Goal: Task Accomplishment & Management: Use online tool/utility

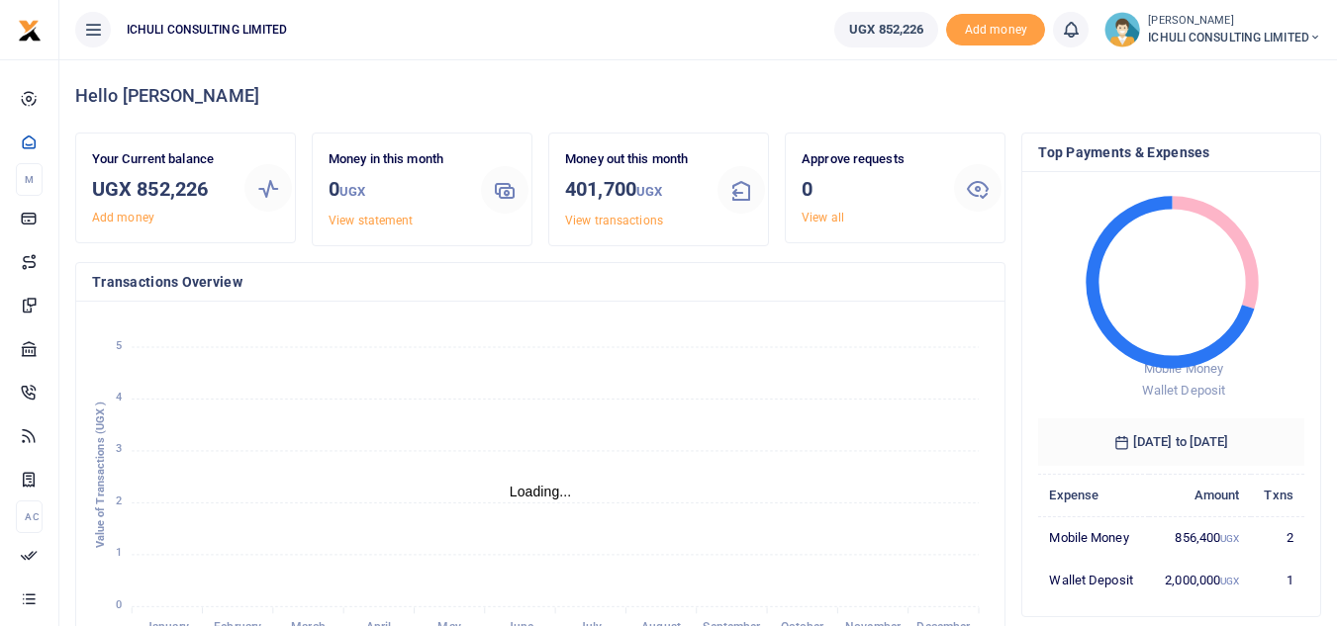
scroll to position [16, 16]
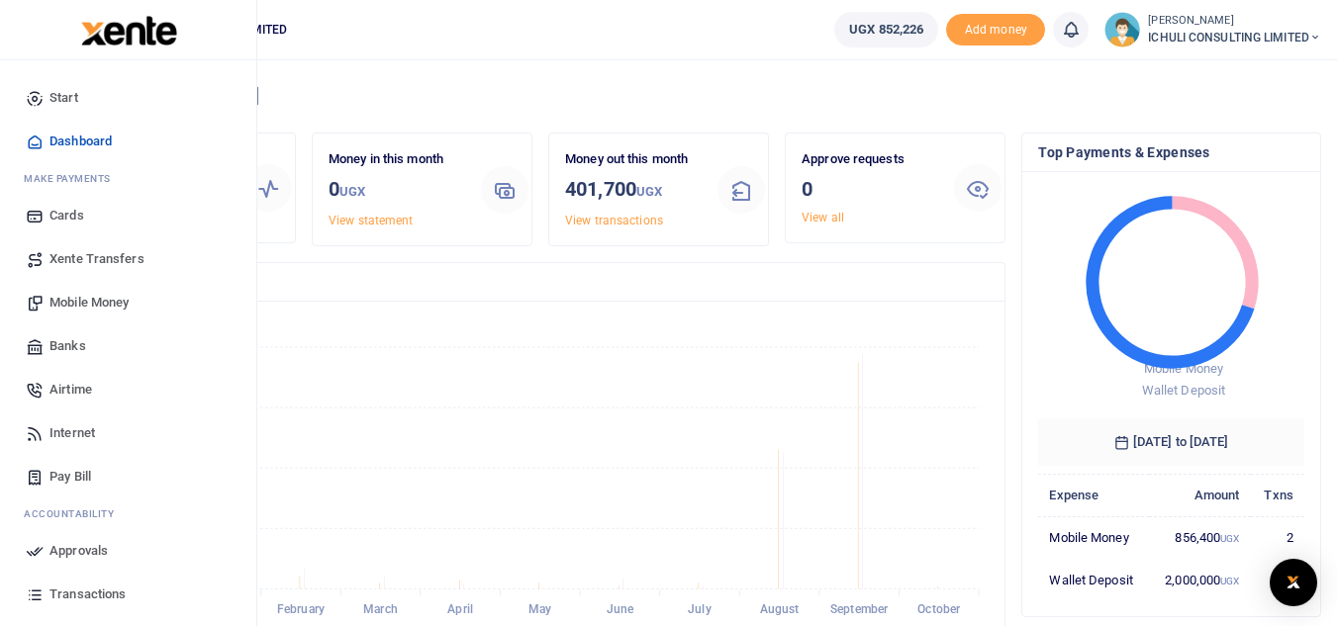
click at [84, 301] on span "Mobile Money" at bounding box center [88, 303] width 79 height 20
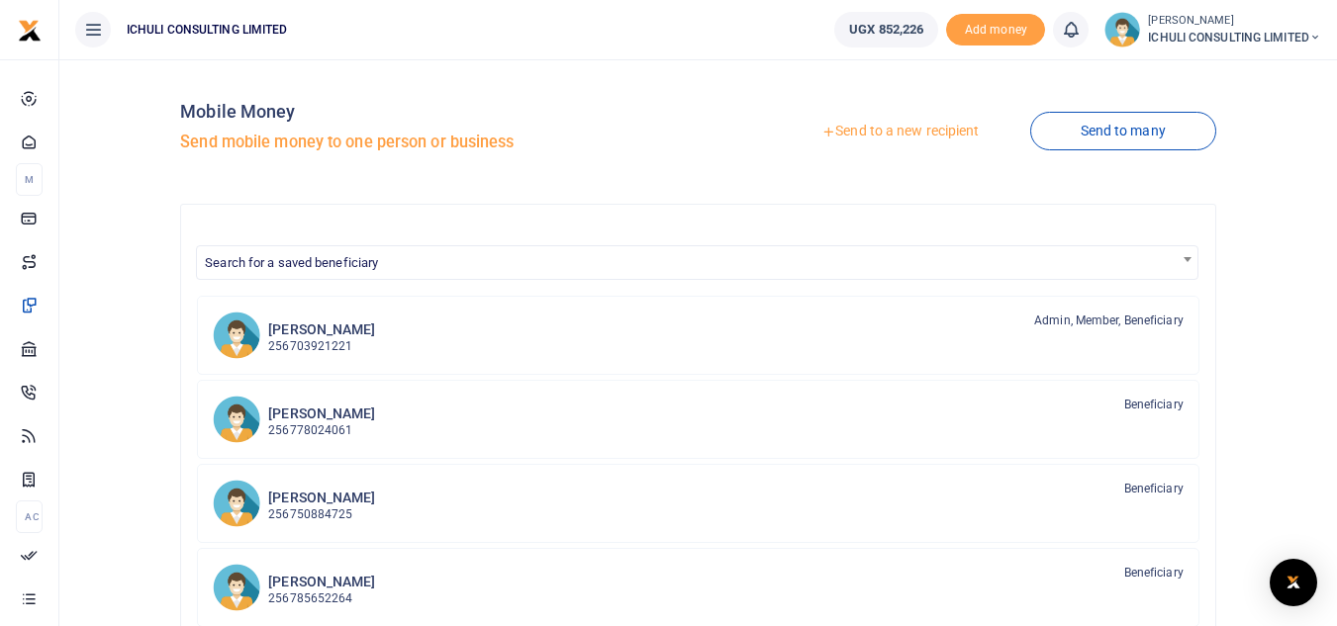
click at [858, 136] on link "Send to a new recipient" at bounding box center [900, 132] width 258 height 36
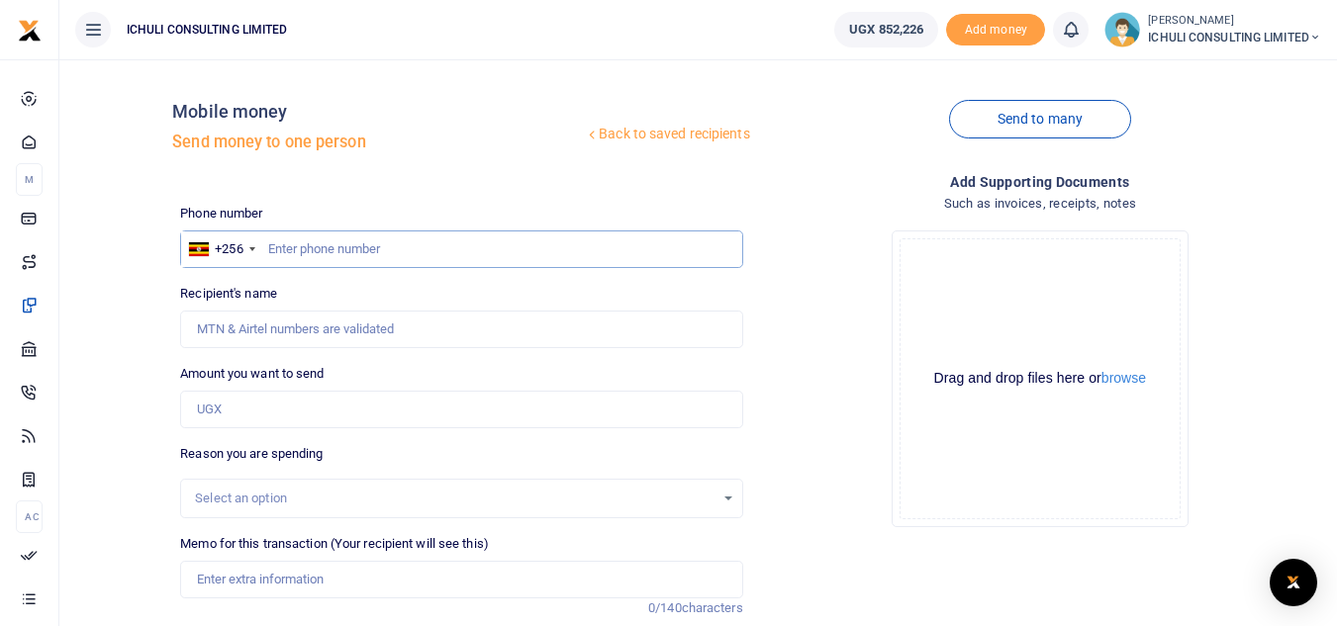
click at [328, 248] on input "text" at bounding box center [461, 250] width 562 height 38
paste input "788 552771"
click at [294, 249] on input "788 552771" at bounding box center [461, 250] width 562 height 38
type input "788552771"
type input "Majid Kedi"
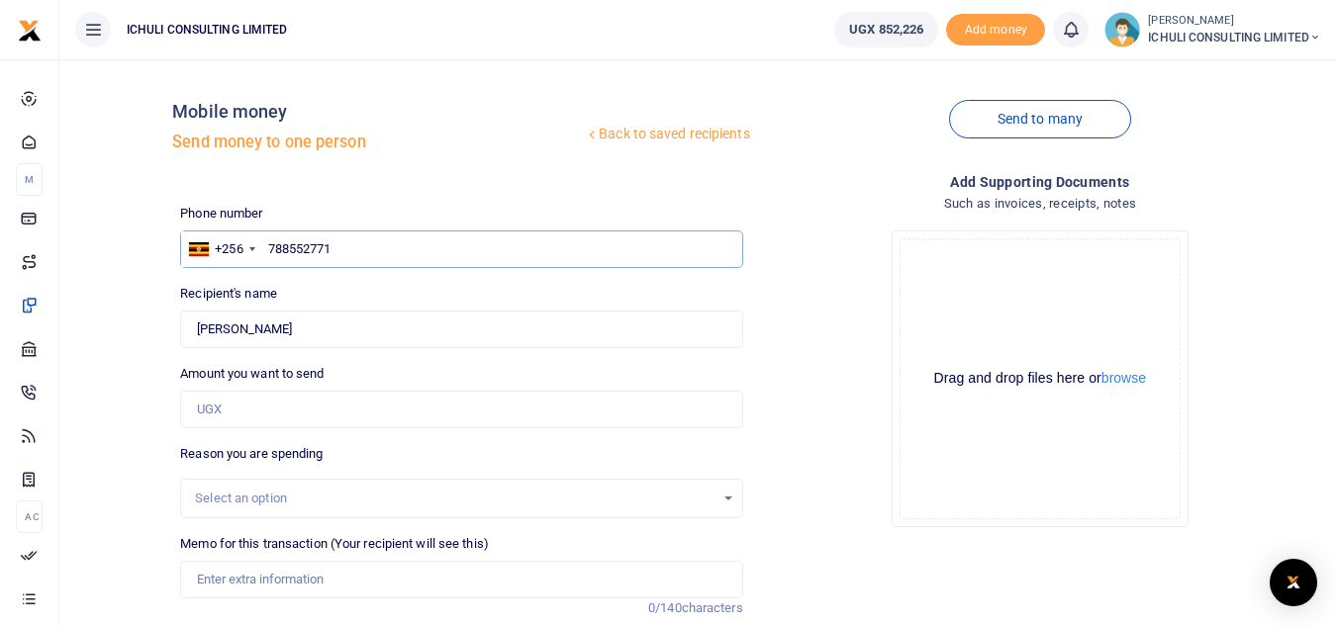
type input "788552771"
click at [228, 408] on input "Amount you want to send" at bounding box center [461, 410] width 562 height 38
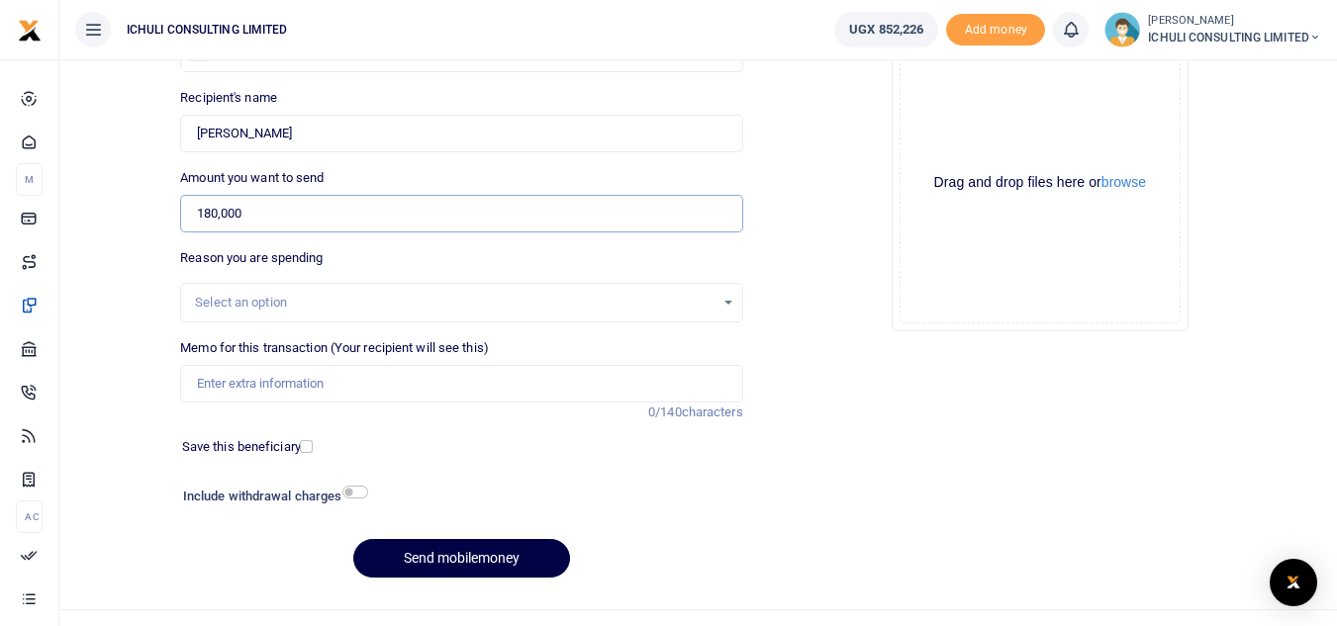
scroll to position [231, 0]
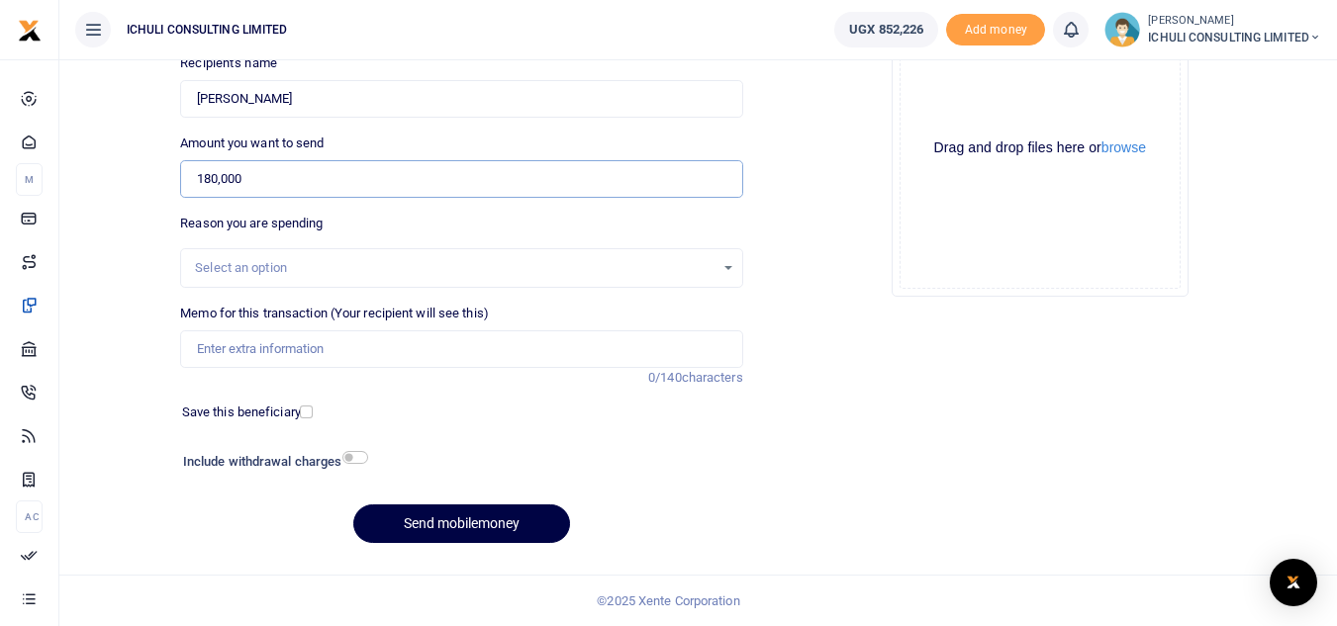
type input "180,000"
click at [604, 263] on div "Select an option" at bounding box center [454, 268] width 518 height 20
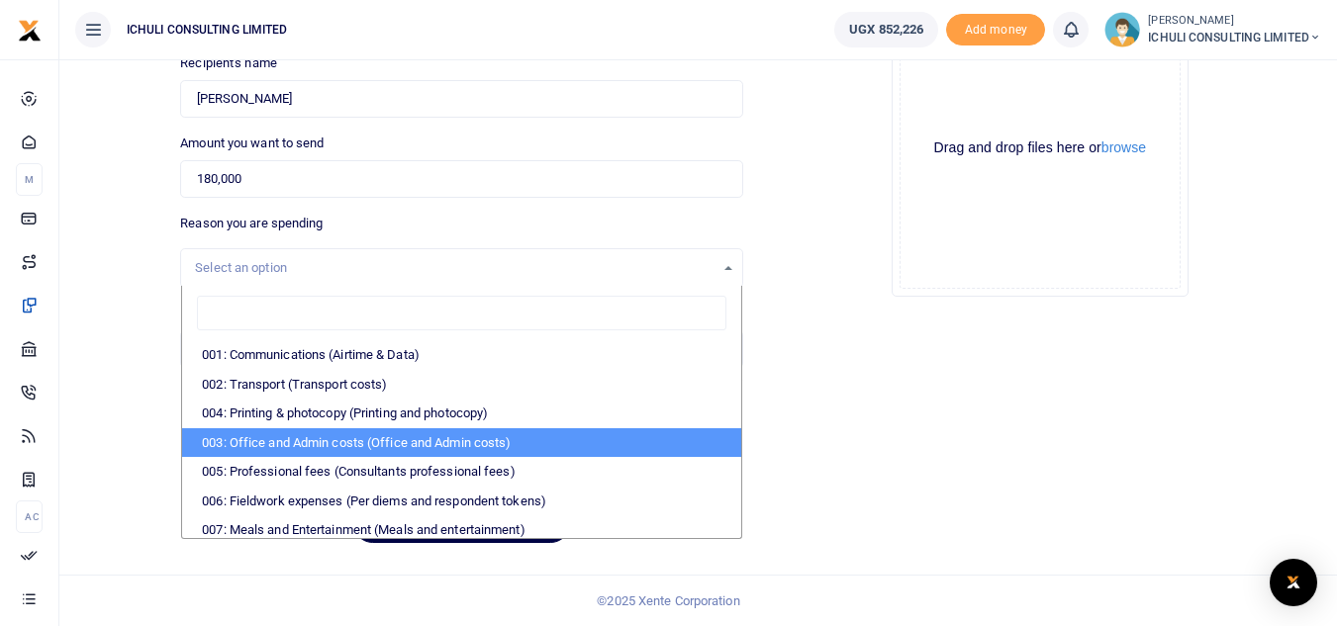
click at [450, 448] on li "003: Office and Admin costs (Office and Admin costs)" at bounding box center [461, 443] width 558 height 30
select select "64"
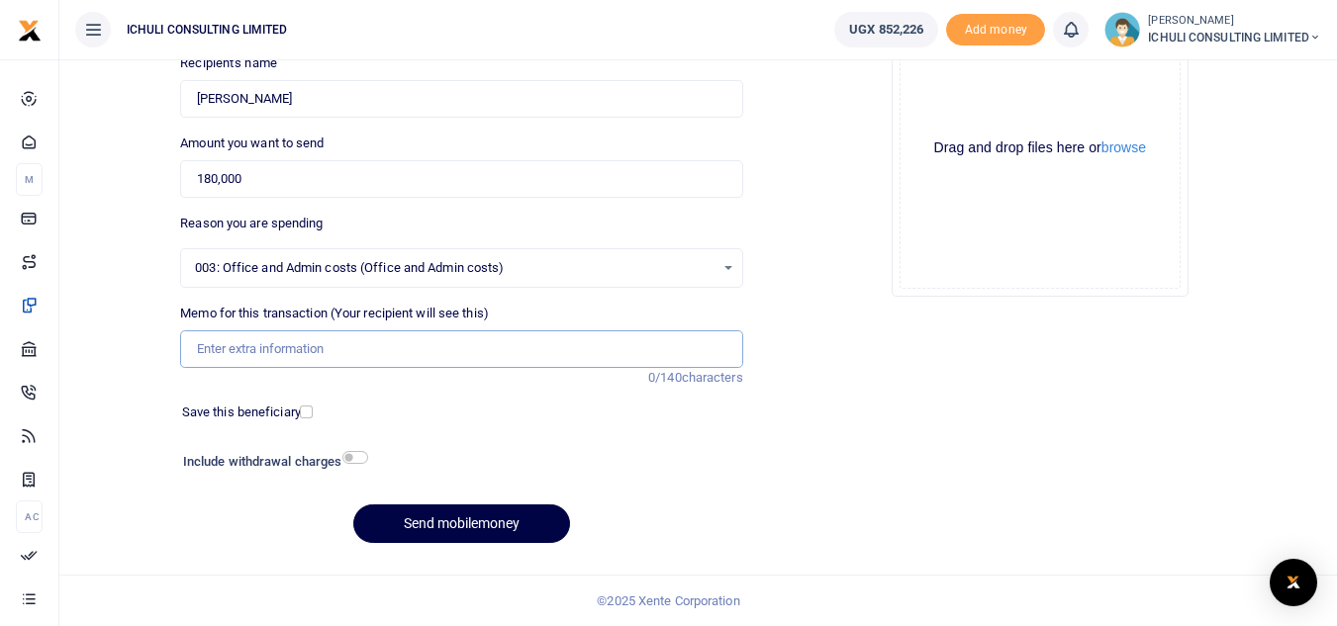
click at [373, 347] on input "Memo for this transaction (Your recipient will see this)" at bounding box center [461, 349] width 562 height 38
type input "Garbage collection Oct to Dec"
click at [494, 524] on button "Send mobilemoney" at bounding box center [461, 524] width 217 height 39
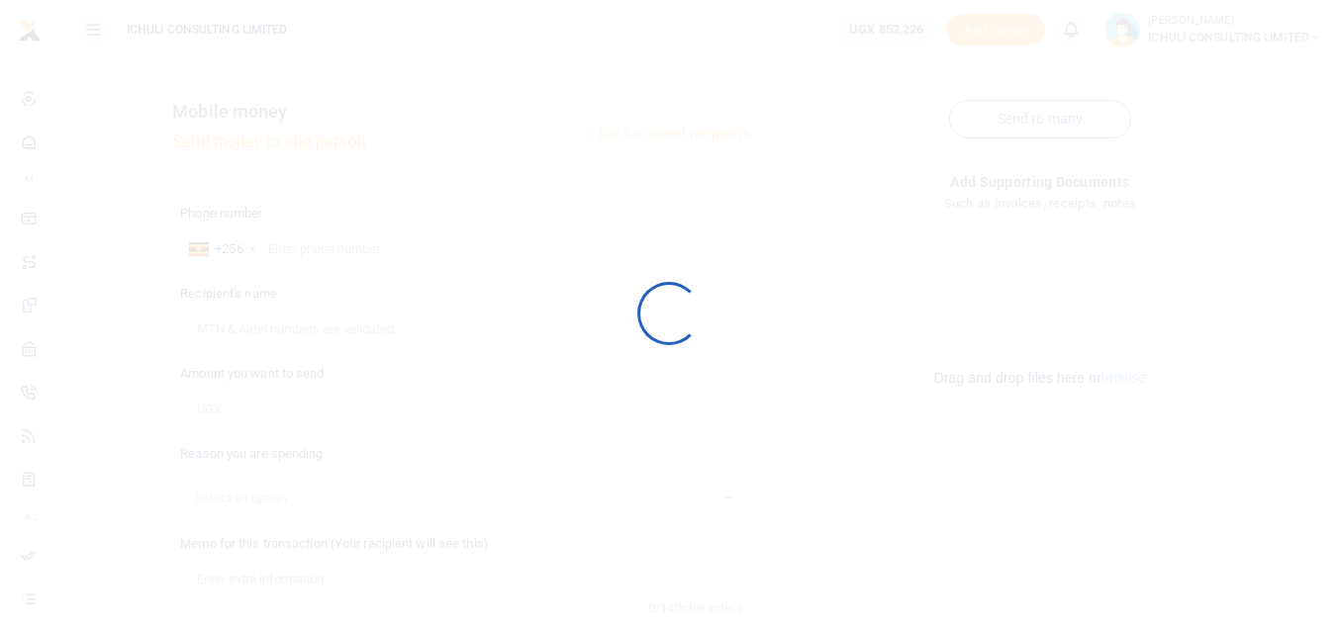
scroll to position [231, 0]
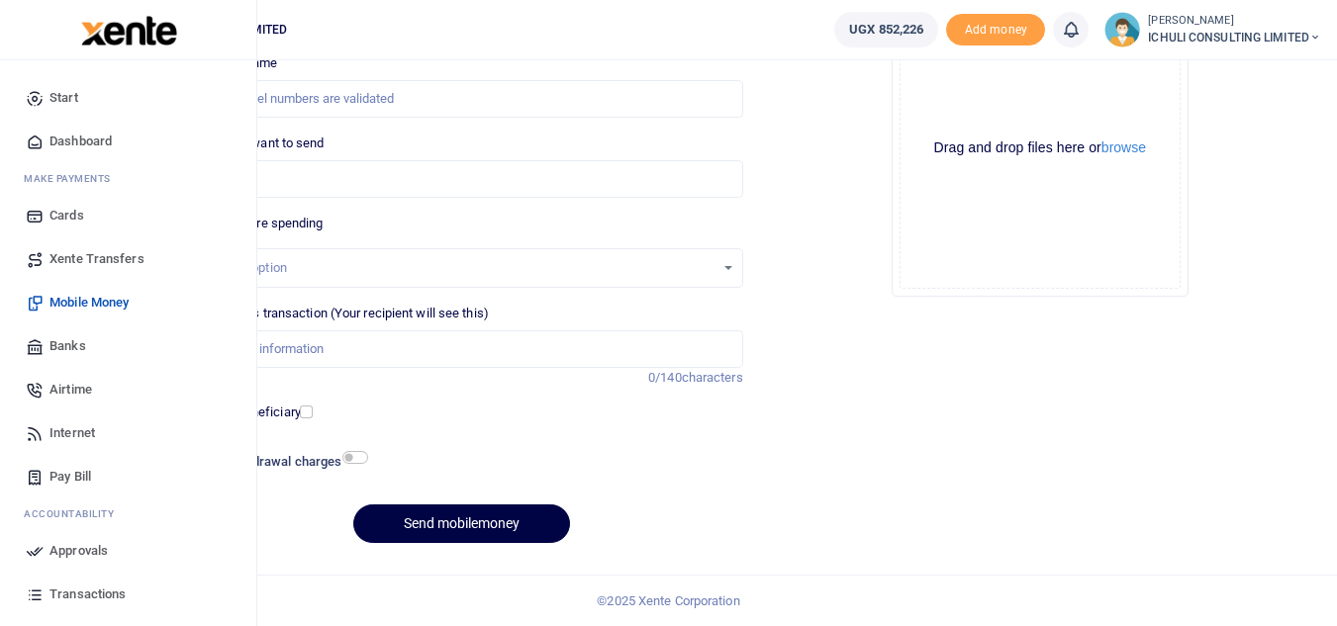
click at [79, 553] on span "Approvals" at bounding box center [78, 551] width 58 height 20
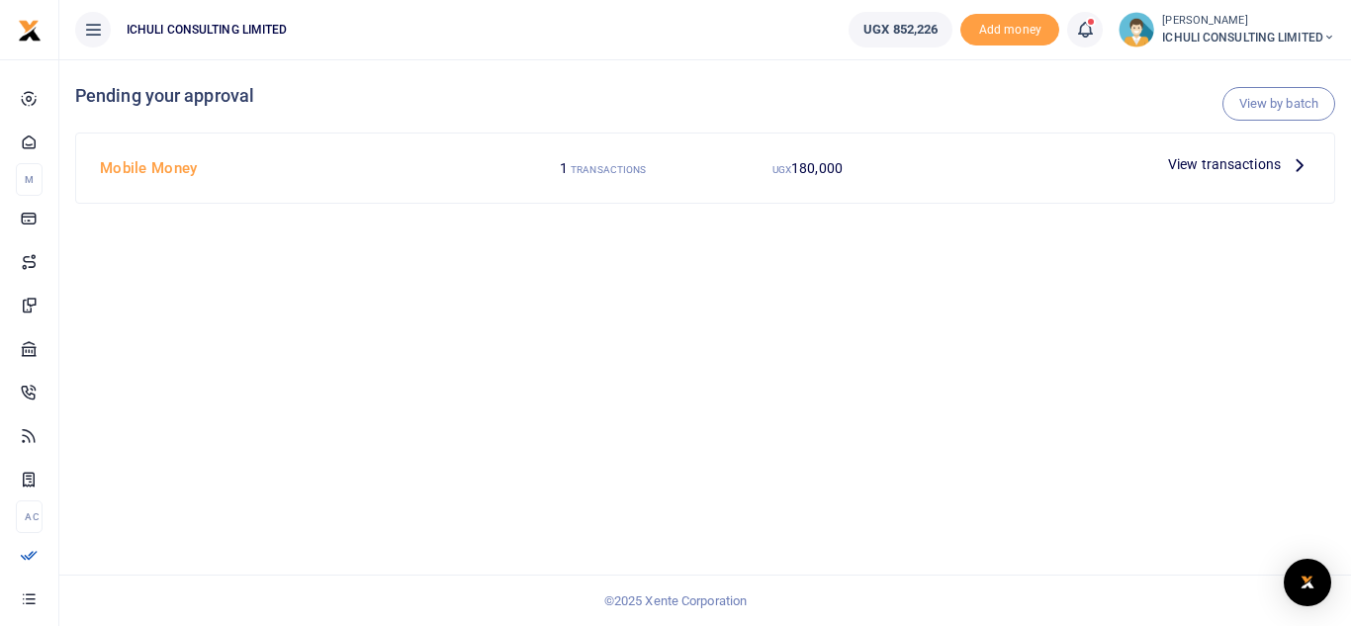
click at [1299, 168] on icon at bounding box center [1300, 164] width 22 height 22
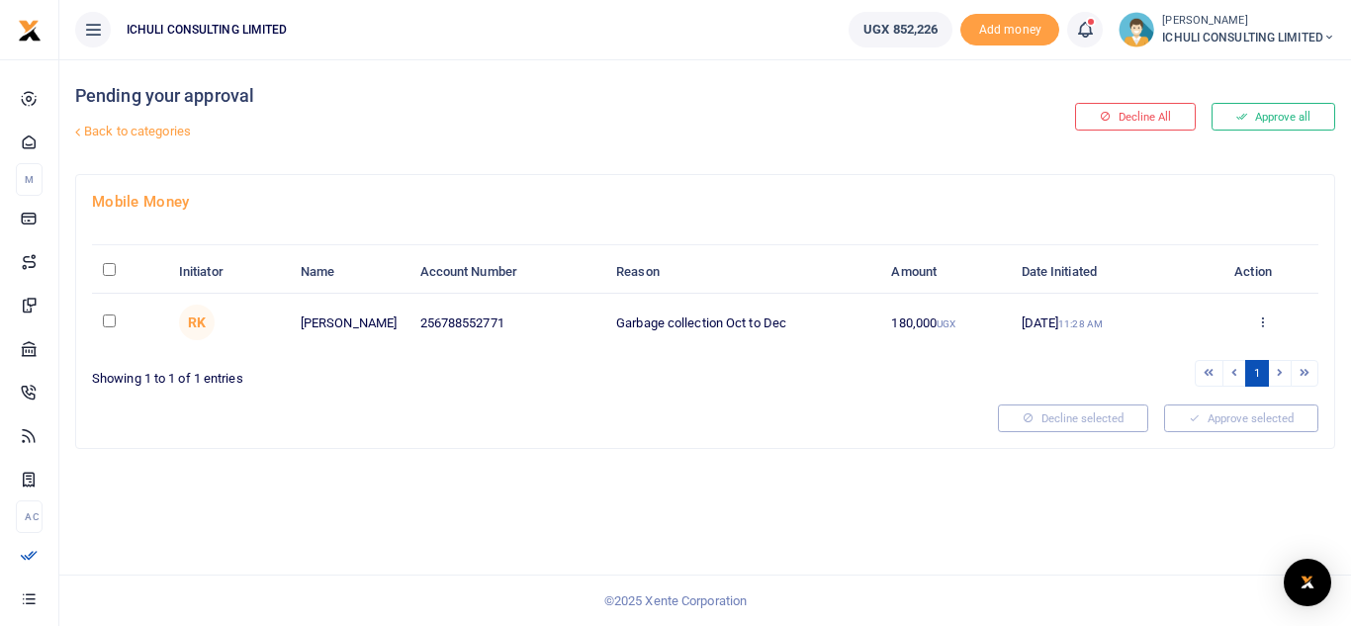
click at [112, 269] on input "\a \a : activate to sort column descending" at bounding box center [109, 269] width 13 height 13
checkbox input "true"
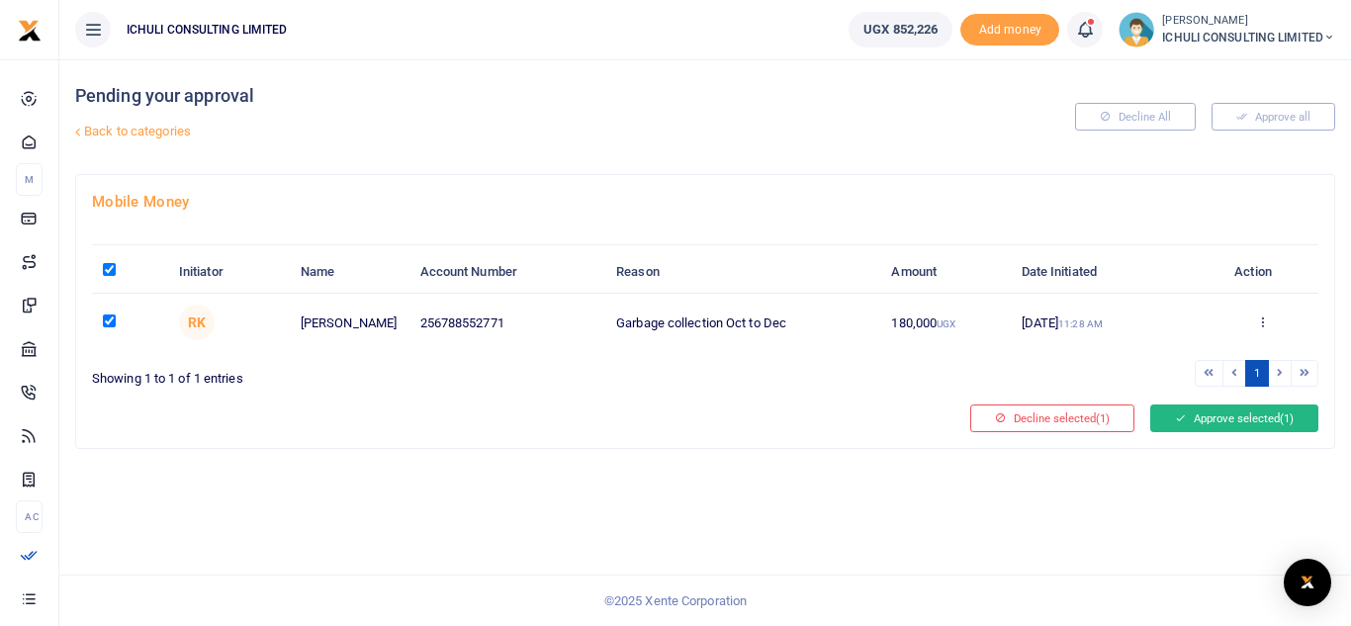
click at [1213, 414] on button "Approve selected (1)" at bounding box center [1235, 419] width 168 height 28
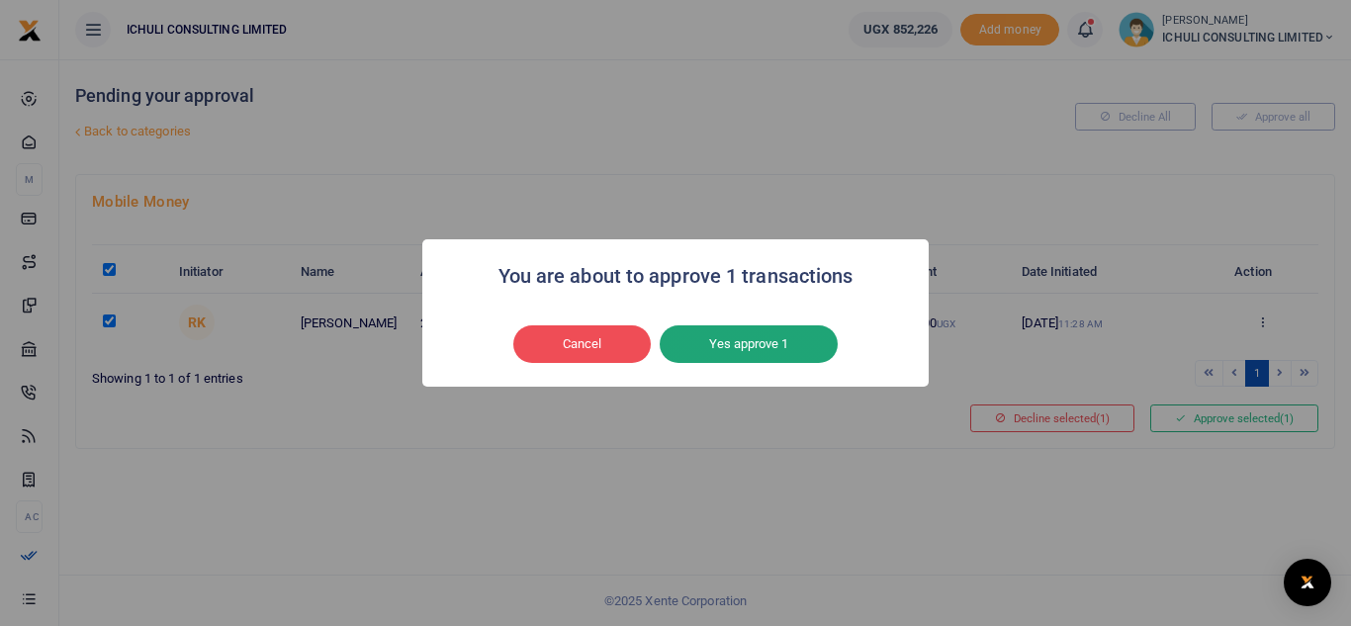
click at [765, 335] on button "Yes approve 1" at bounding box center [749, 344] width 178 height 38
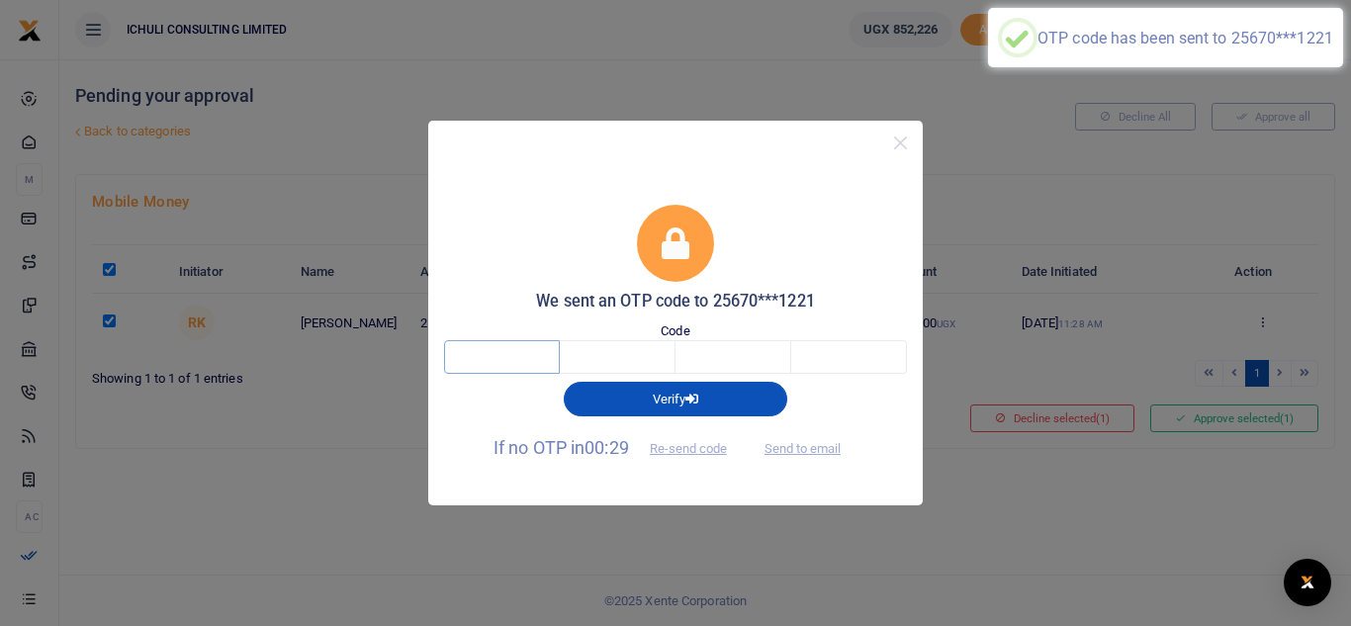
click at [538, 358] on input "text" at bounding box center [502, 357] width 116 height 34
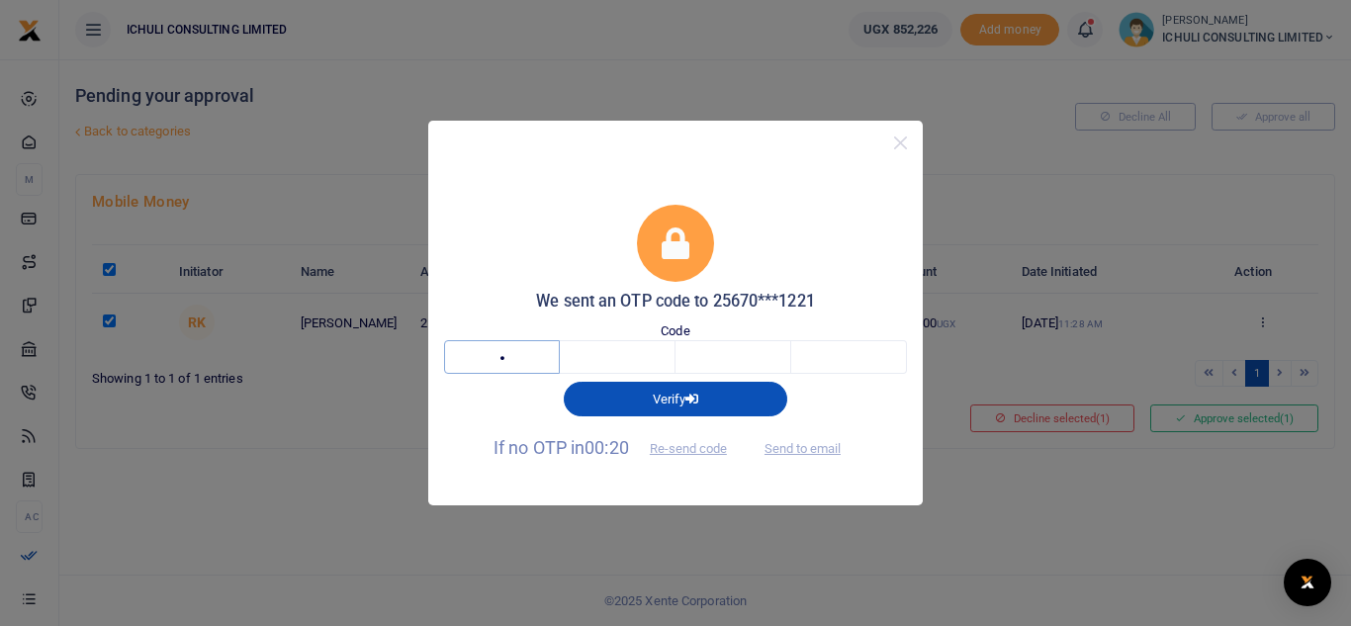
type input "5"
type input "3"
type input "6"
type input "3"
